Goal: Task Accomplishment & Management: Manage account settings

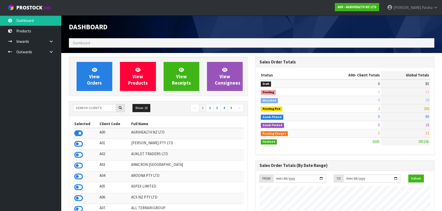
click at [272, 139] on td "Finalised" at bounding box center [287, 141] width 56 height 8
click at [84, 106] on input "text" at bounding box center [94, 108] width 43 height 8
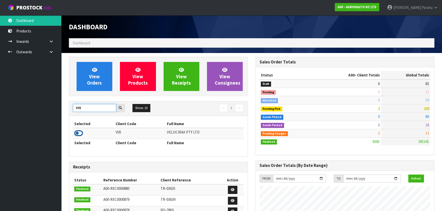
type input "V05"
click at [81, 133] on icon at bounding box center [78, 134] width 9 height 8
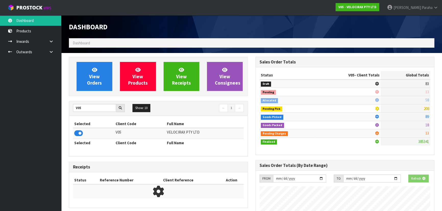
scroll to position [317, 186]
click at [98, 90] on link "View Orders" at bounding box center [95, 76] width 36 height 29
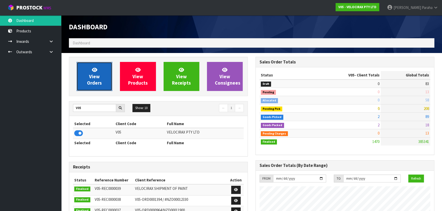
scroll to position [397, 186]
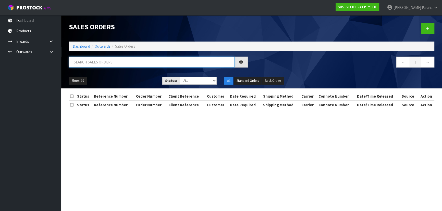
click at [89, 62] on input "text" at bounding box center [152, 62] width 166 height 11
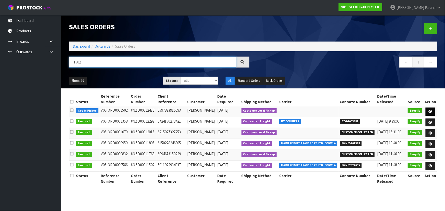
type input "1502"
click at [433, 109] on link at bounding box center [430, 112] width 9 height 8
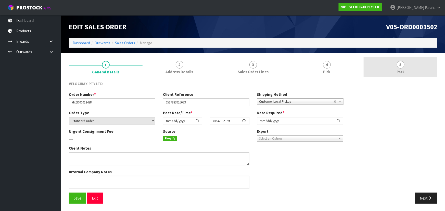
click at [400, 66] on span "5" at bounding box center [401, 65] width 8 height 8
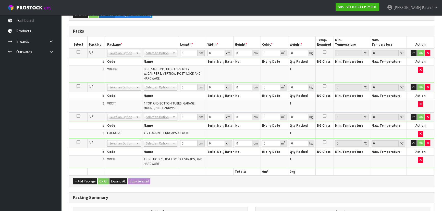
scroll to position [116, 0]
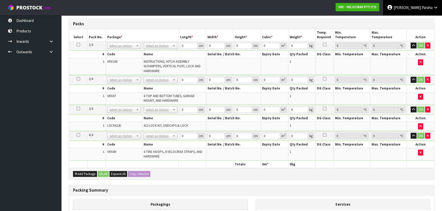
click at [416, 7] on span "[PERSON_NAME]" at bounding box center [407, 7] width 28 height 5
click at [415, 21] on link "Logout" at bounding box center [421, 20] width 40 height 7
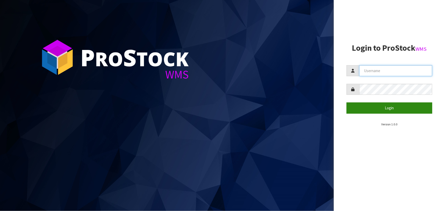
type input "[PERSON_NAME]"
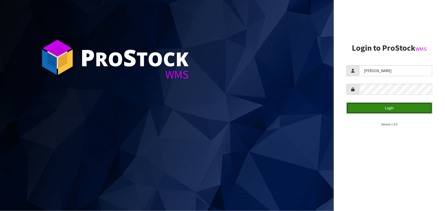
click at [369, 112] on button "Login" at bounding box center [390, 108] width 86 height 11
